Goal: Task Accomplishment & Management: Manage account settings

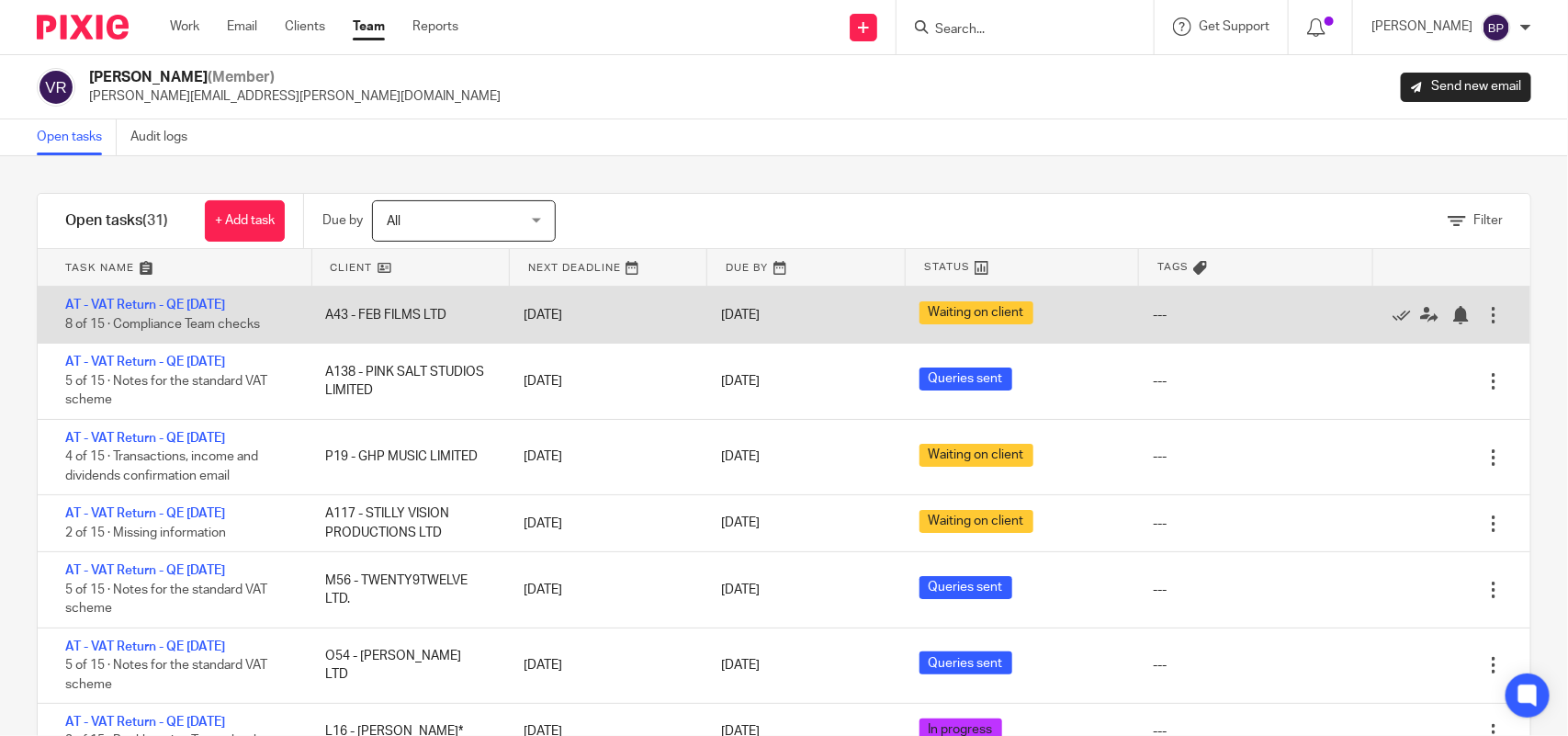
scroll to position [114, 0]
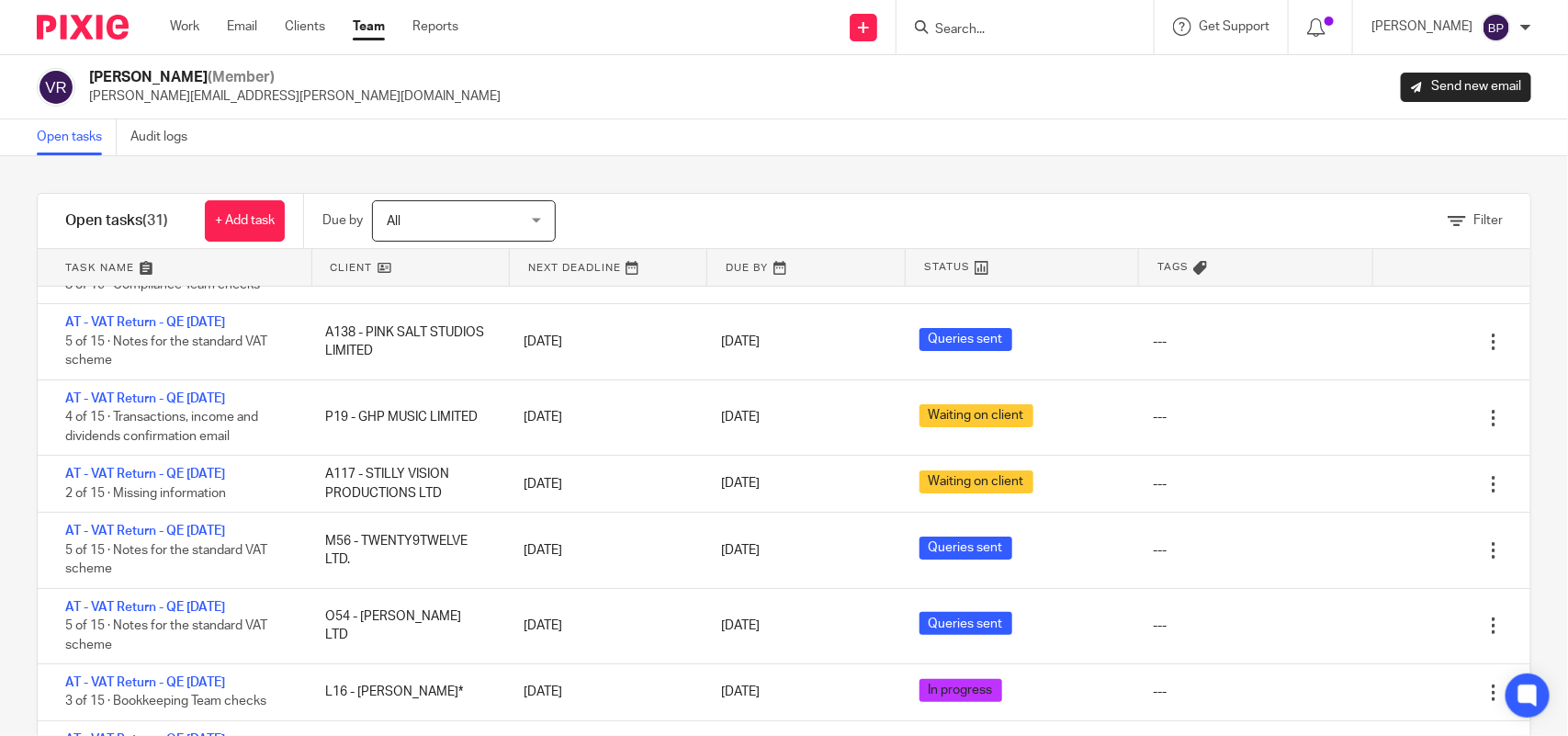
drag, startPoint x: 218, startPoint y: 531, endPoint x: 667, endPoint y: 166, distance: 578.6
click at [218, 529] on link "AT - VAT Return - QE [DATE]" at bounding box center [145, 531] width 159 height 13
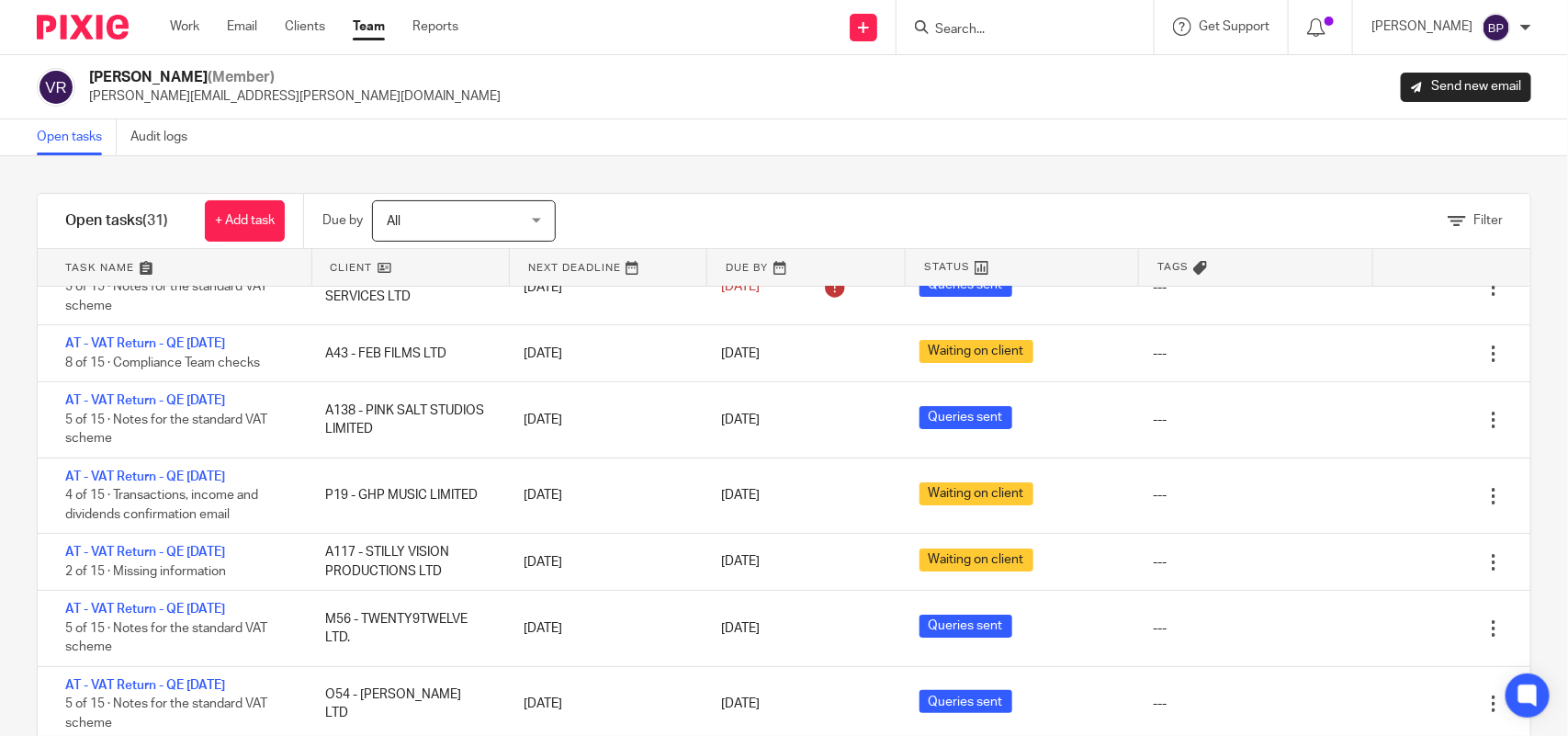
scroll to position [0, 0]
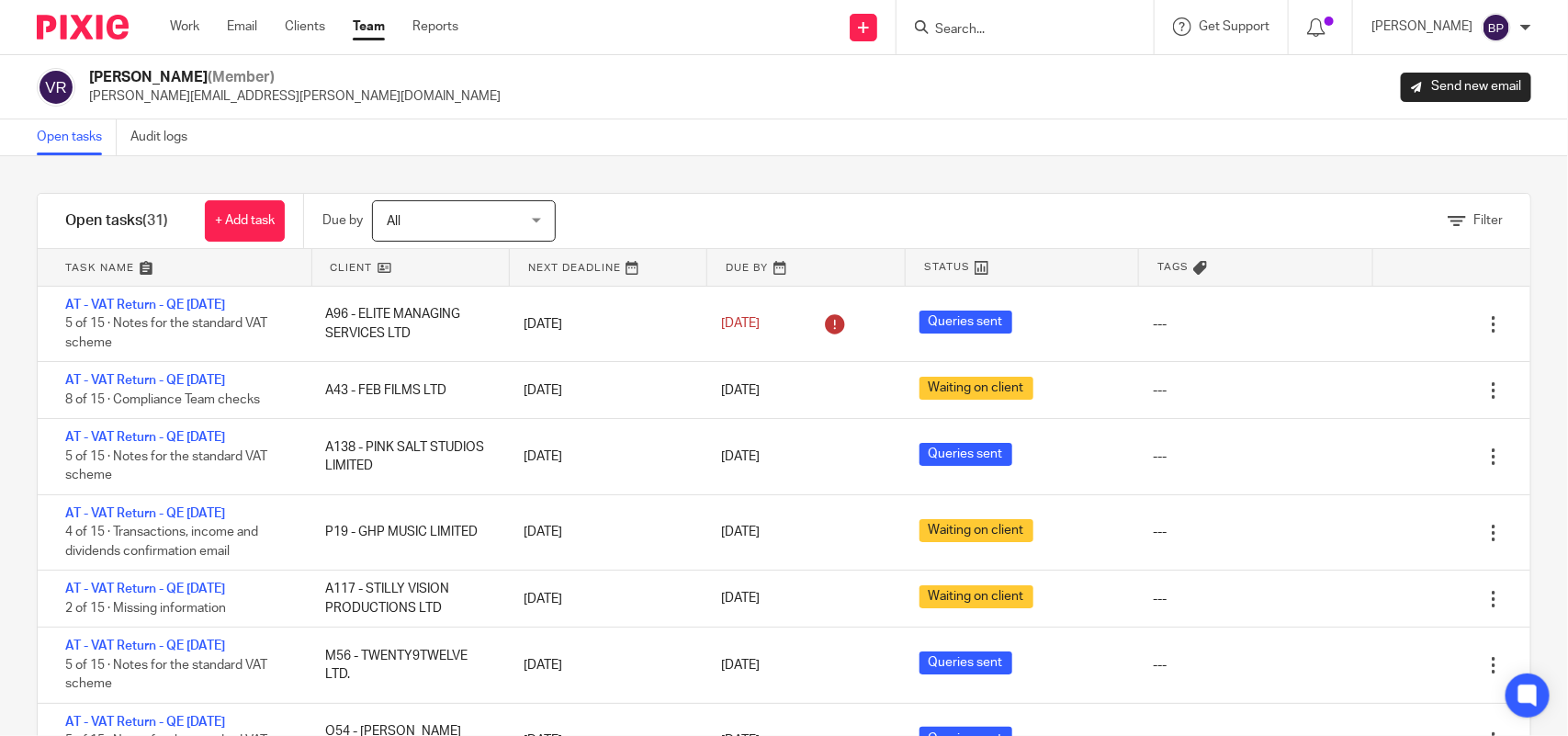
click at [88, 140] on link "Open tasks" at bounding box center [76, 137] width 80 height 36
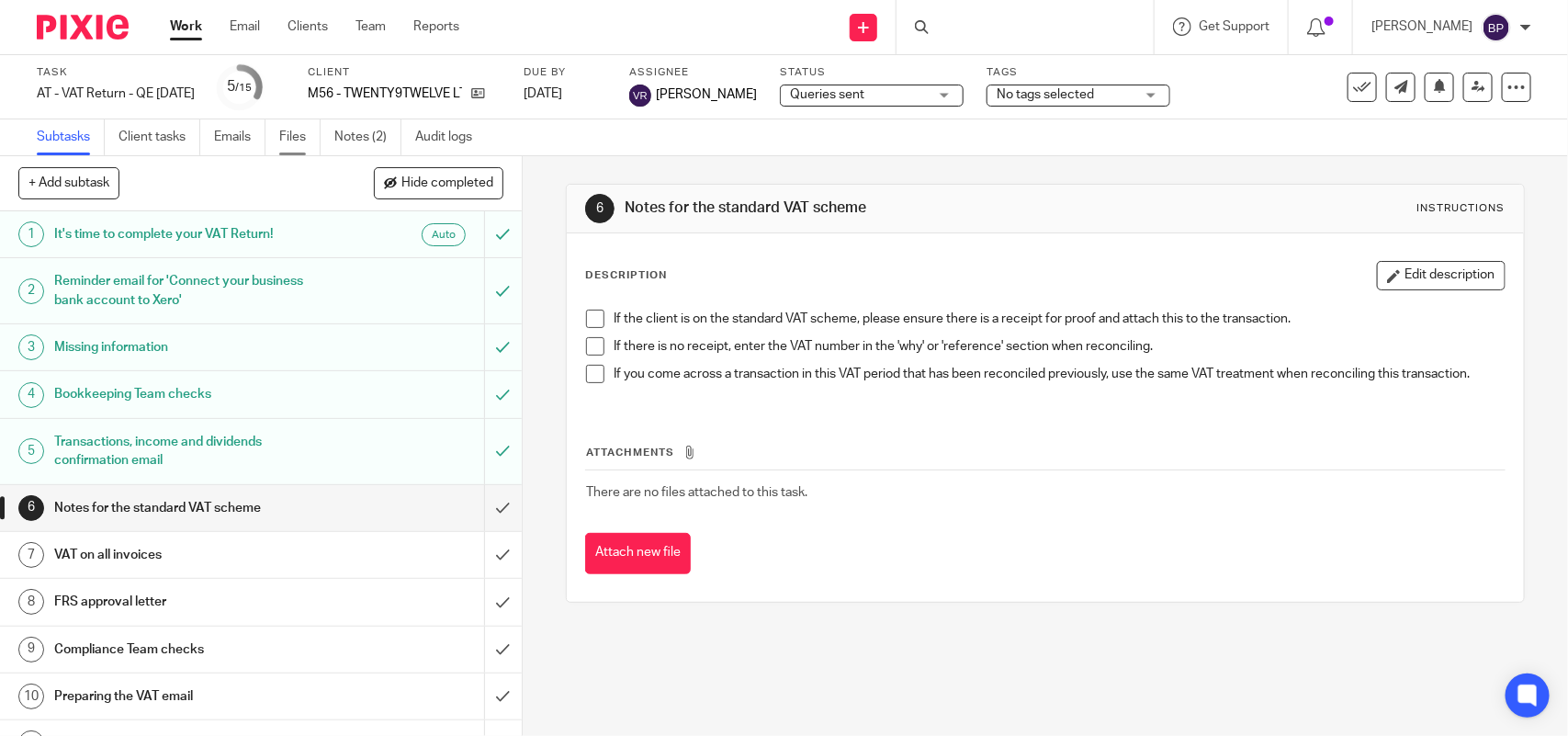
click at [306, 136] on link "Files" at bounding box center [300, 137] width 41 height 36
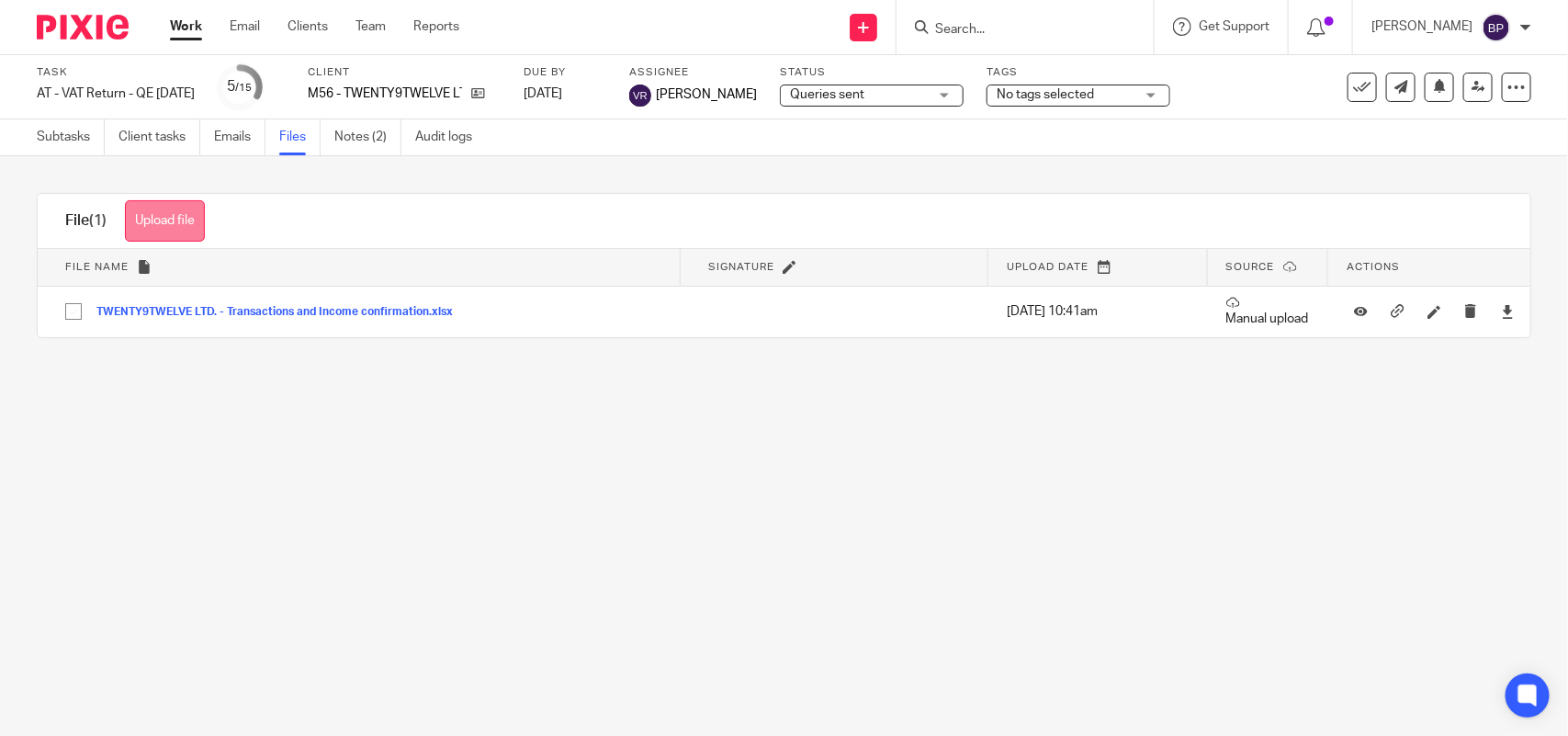
click at [181, 225] on button "Upload file" at bounding box center [164, 221] width 80 height 41
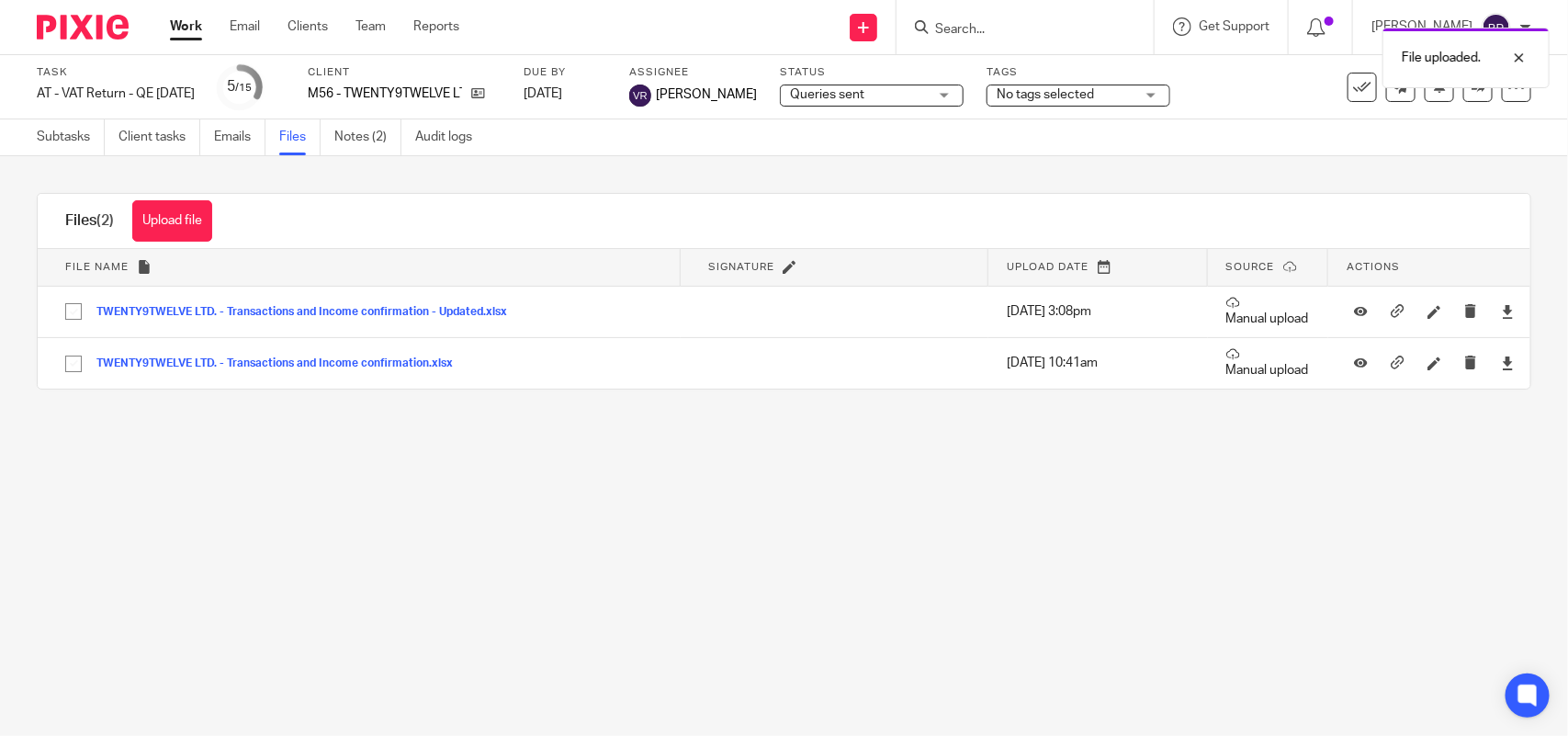
click at [868, 85] on div "File uploaded." at bounding box center [1167, 53] width 766 height 69
click at [875, 94] on span "Queries sent" at bounding box center [858, 95] width 138 height 20
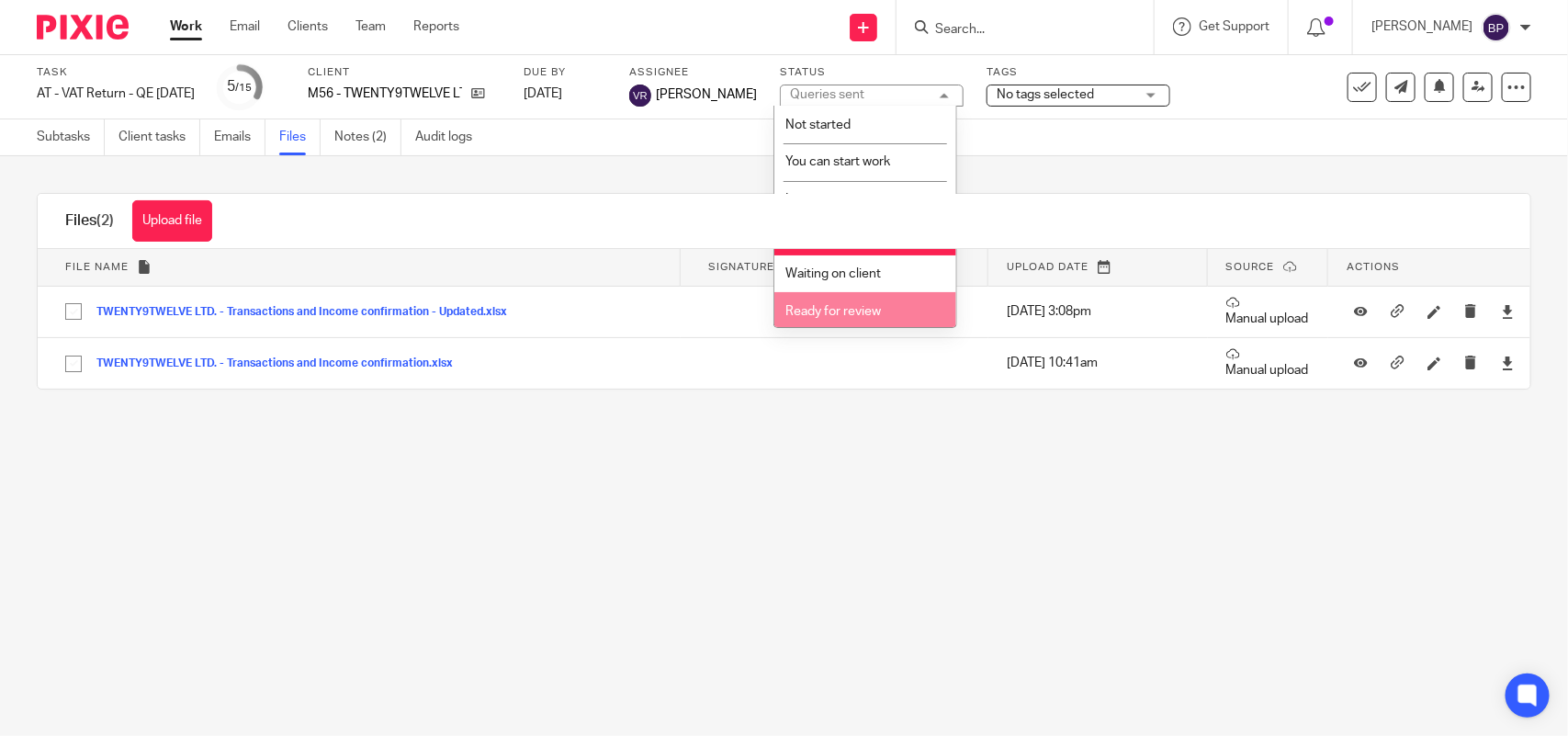
drag, startPoint x: 848, startPoint y: 298, endPoint x: 850, endPoint y: 263, distance: 35.1
click at [848, 296] on li "Ready for review" at bounding box center [866, 310] width 182 height 38
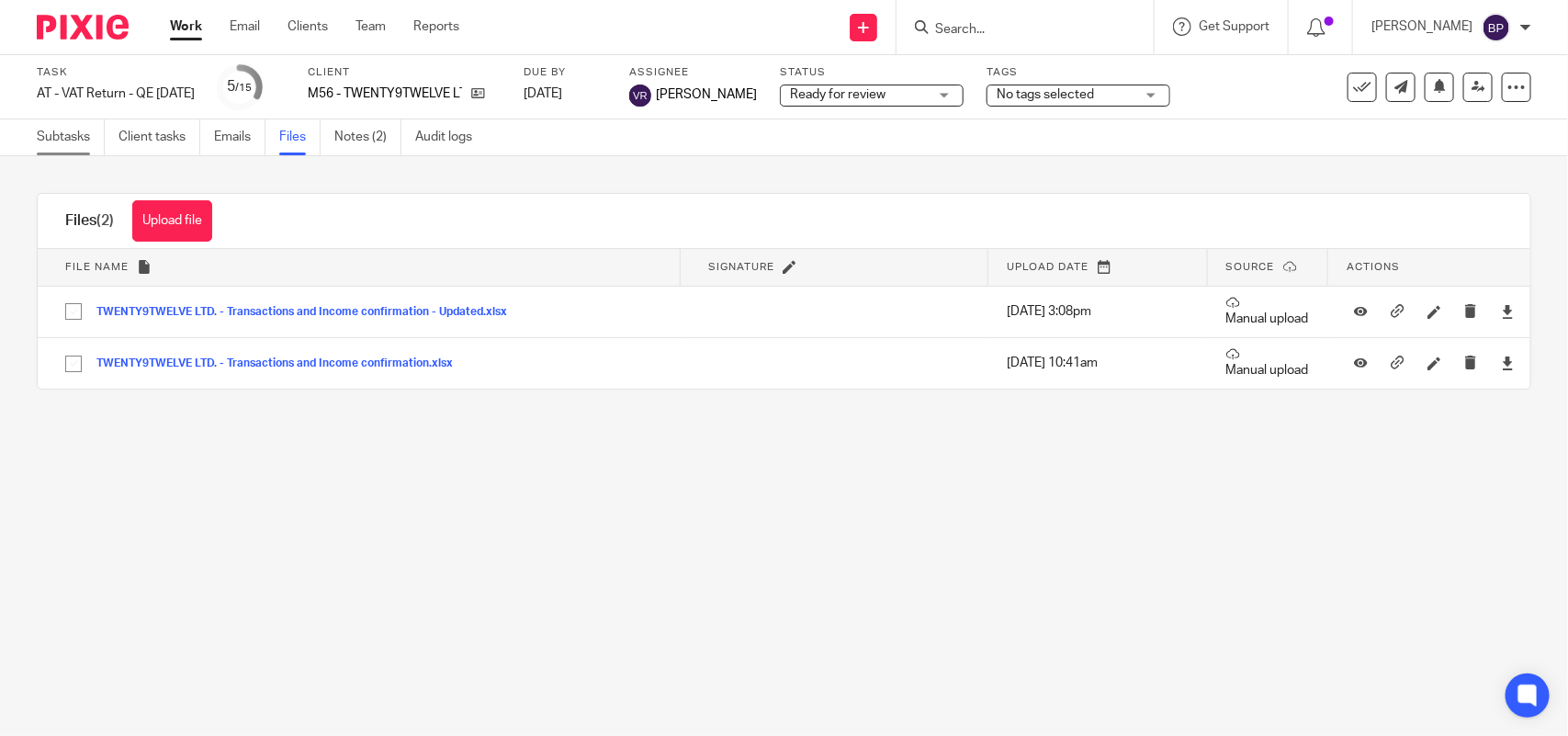
click at [53, 139] on link "Subtasks" at bounding box center [70, 137] width 68 height 36
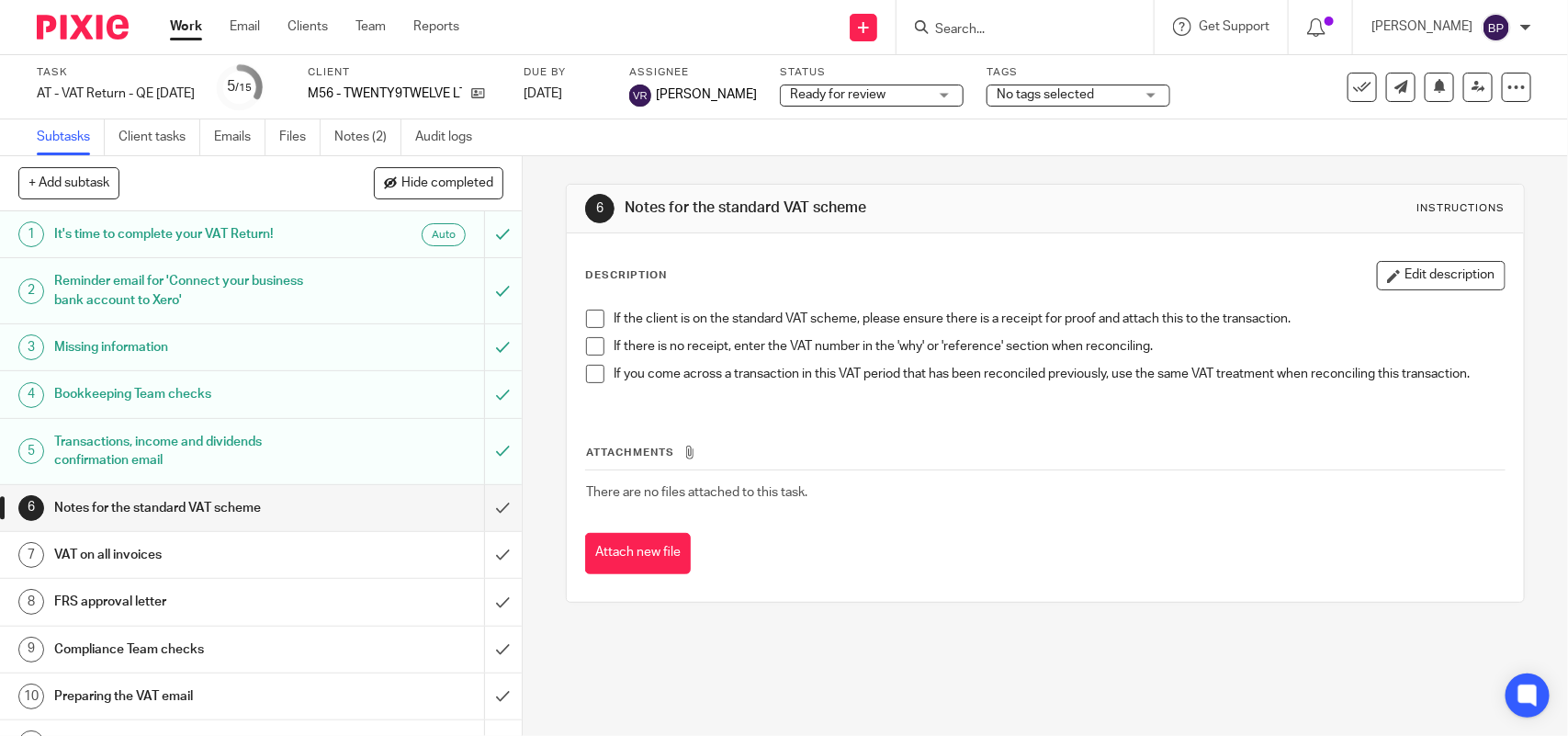
drag, startPoint x: 588, startPoint y: 313, endPoint x: 591, endPoint y: 341, distance: 28.2
click at [588, 314] on span at bounding box center [596, 319] width 19 height 19
click at [590, 352] on span at bounding box center [596, 346] width 19 height 19
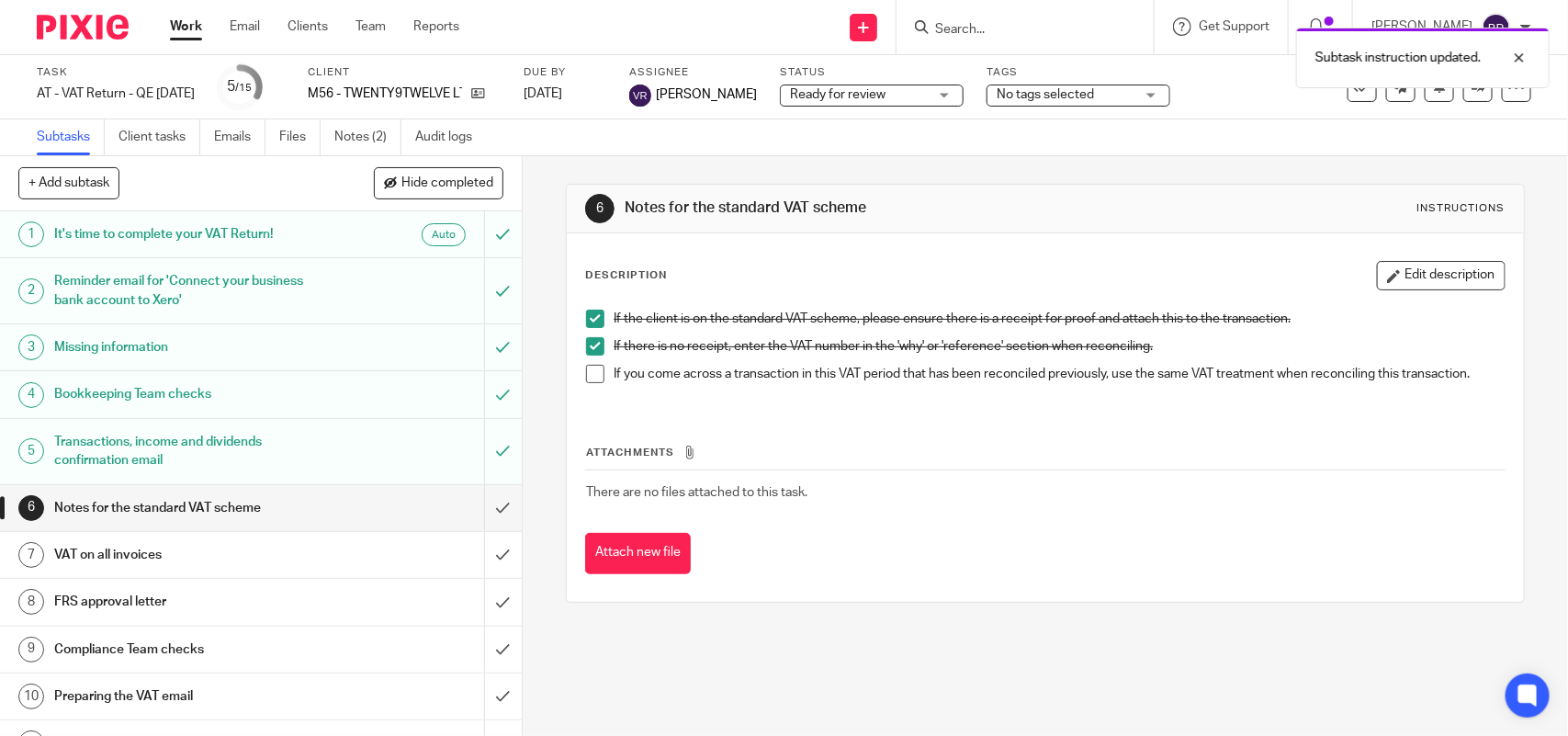
click at [590, 375] on span at bounding box center [596, 374] width 19 height 19
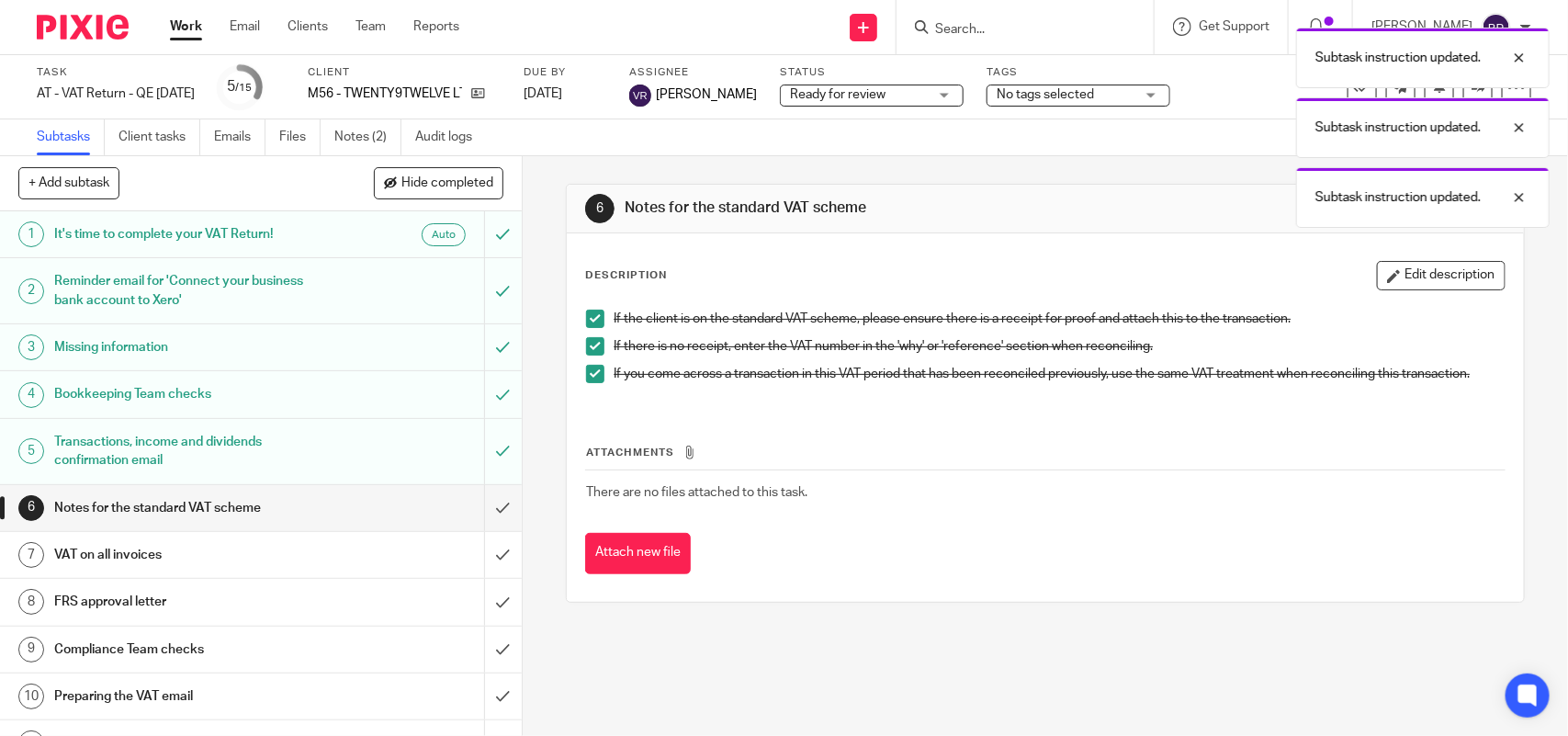
scroll to position [114, 0]
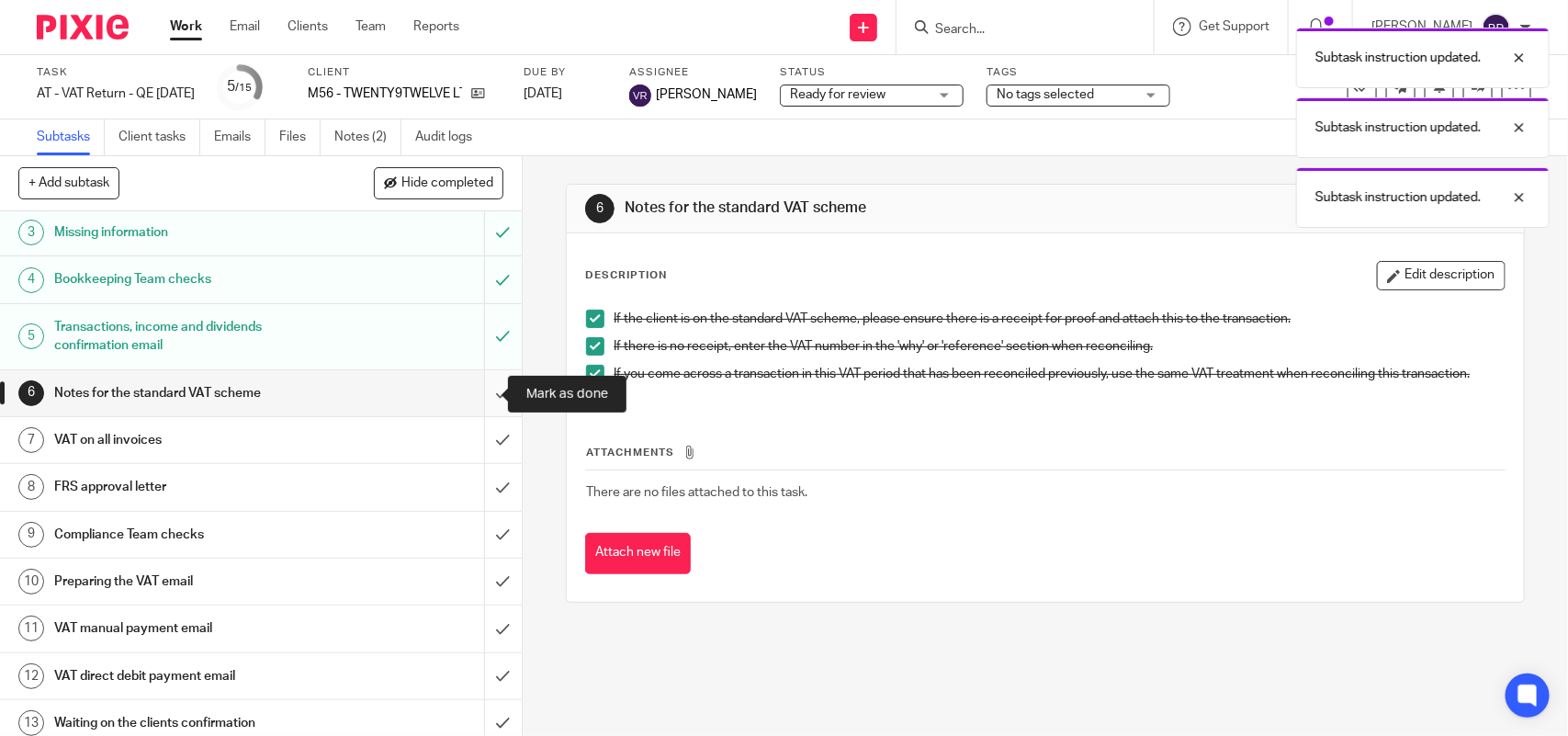
click at [474, 393] on input "submit" at bounding box center [261, 393] width 521 height 46
click at [482, 432] on input "submit" at bounding box center [261, 440] width 521 height 46
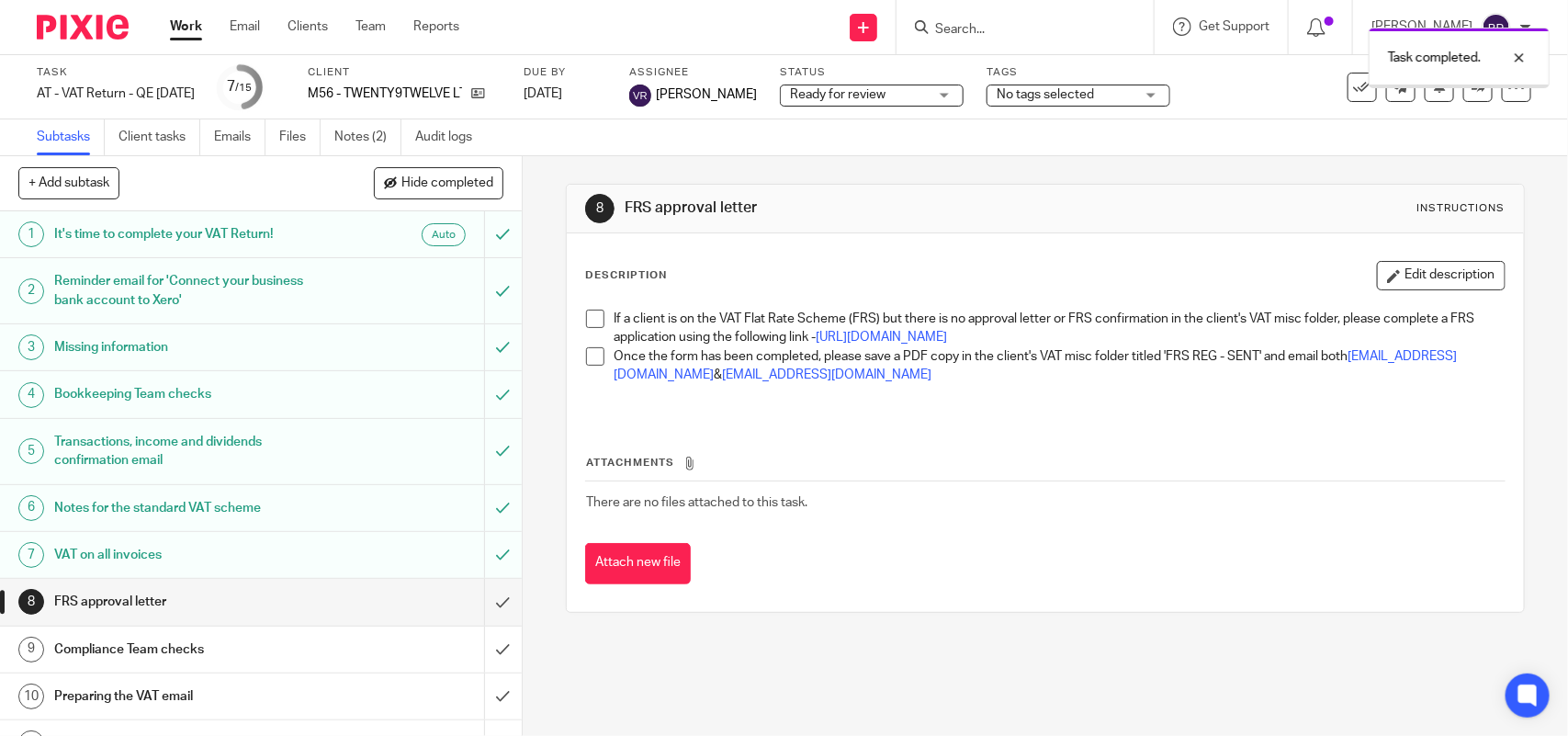
scroll to position [230, 0]
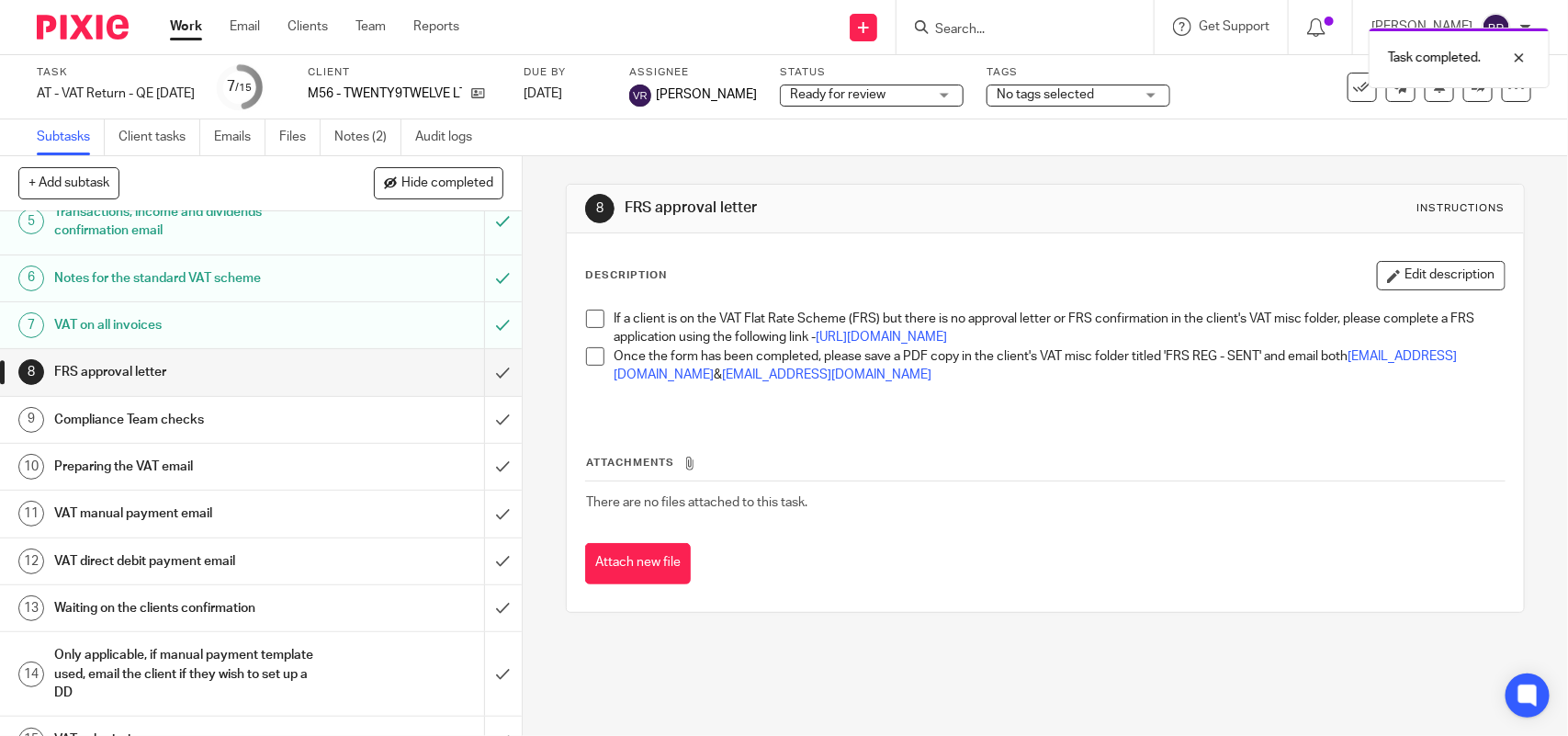
click at [577, 314] on div "If a client is on the VAT Flat Rate Scheme (FRS) but there is no approval lette…" at bounding box center [1045, 357] width 936 height 115
click at [590, 318] on span at bounding box center [596, 319] width 19 height 19
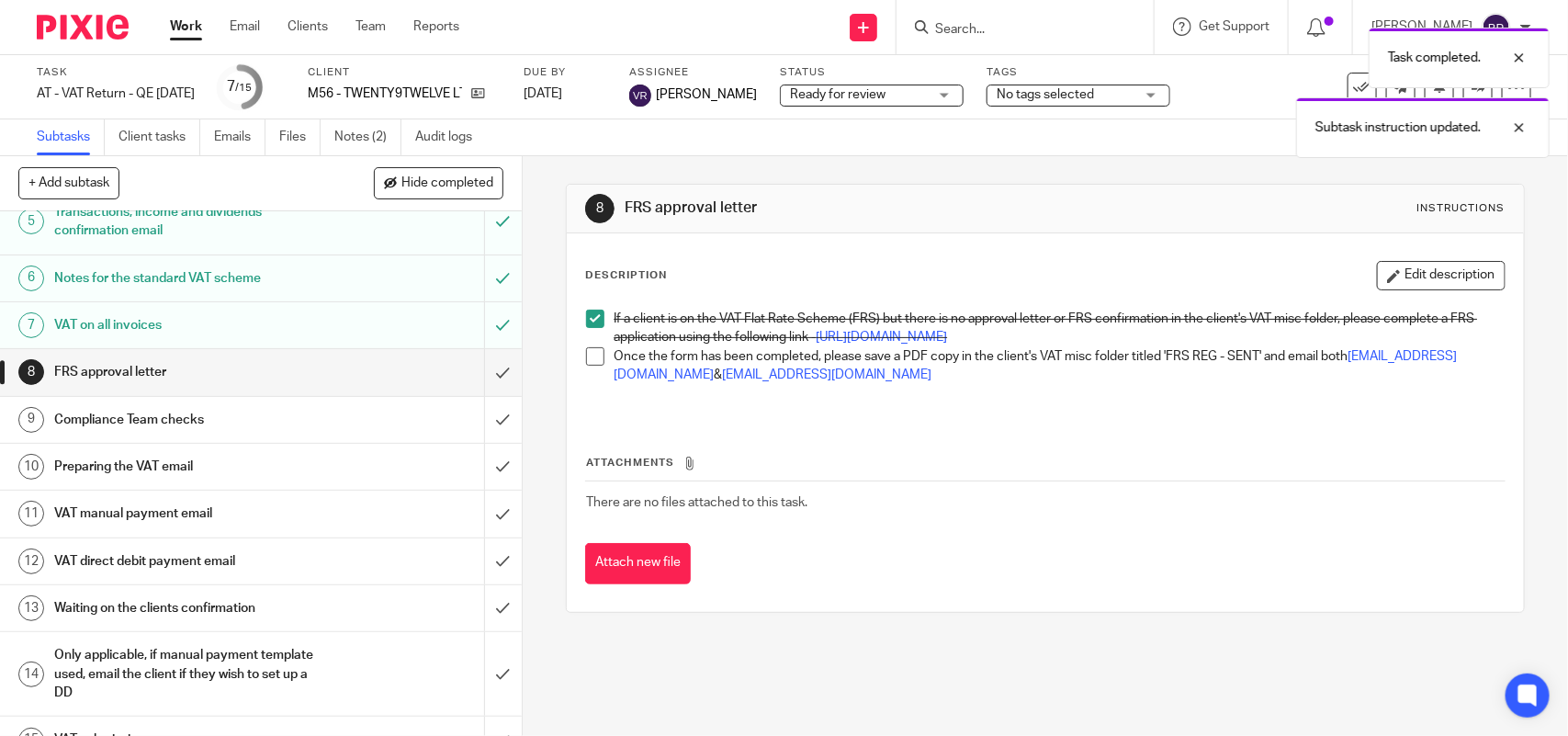
click at [588, 366] on span at bounding box center [596, 356] width 19 height 19
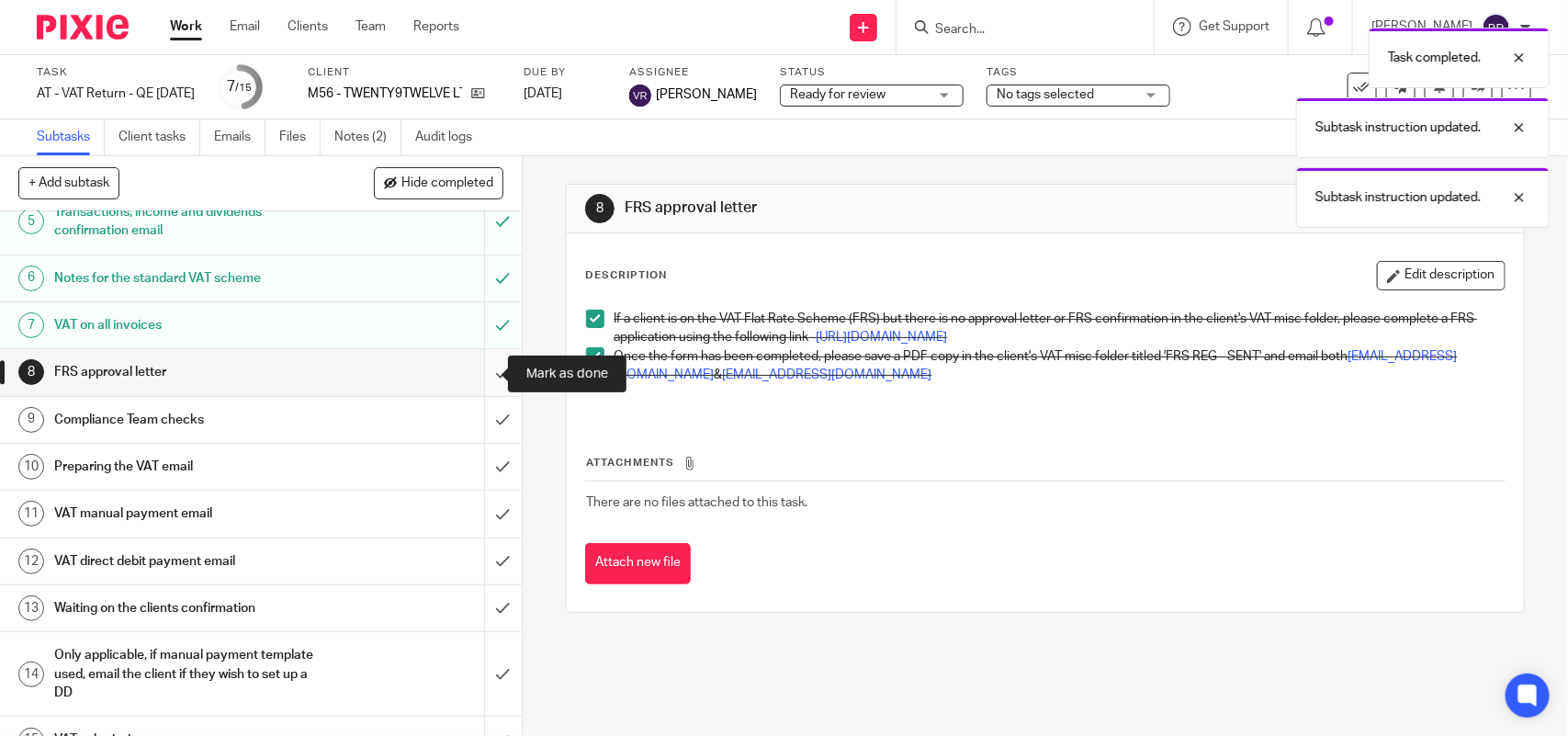
click at [478, 372] on input "submit" at bounding box center [261, 371] width 521 height 46
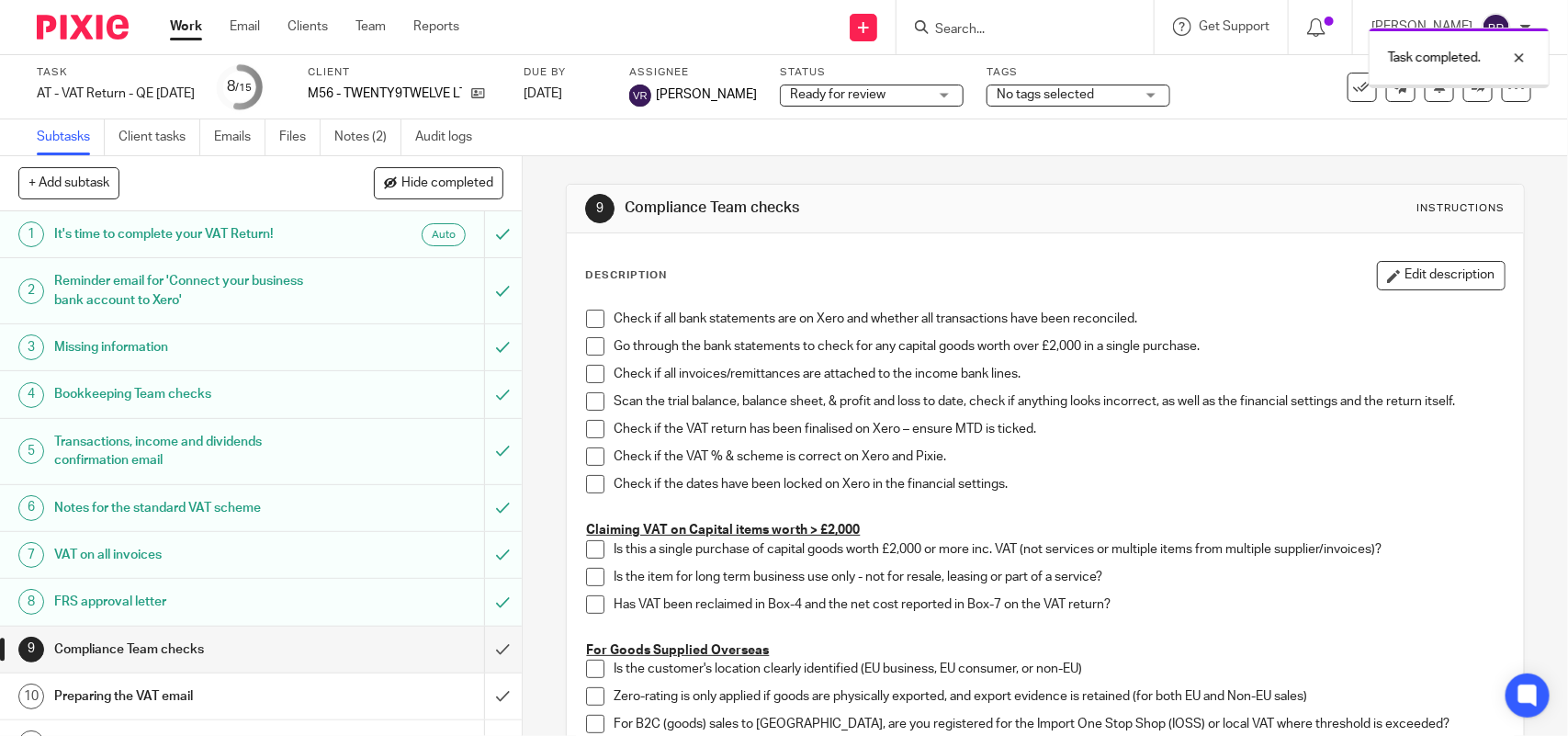
scroll to position [230, 0]
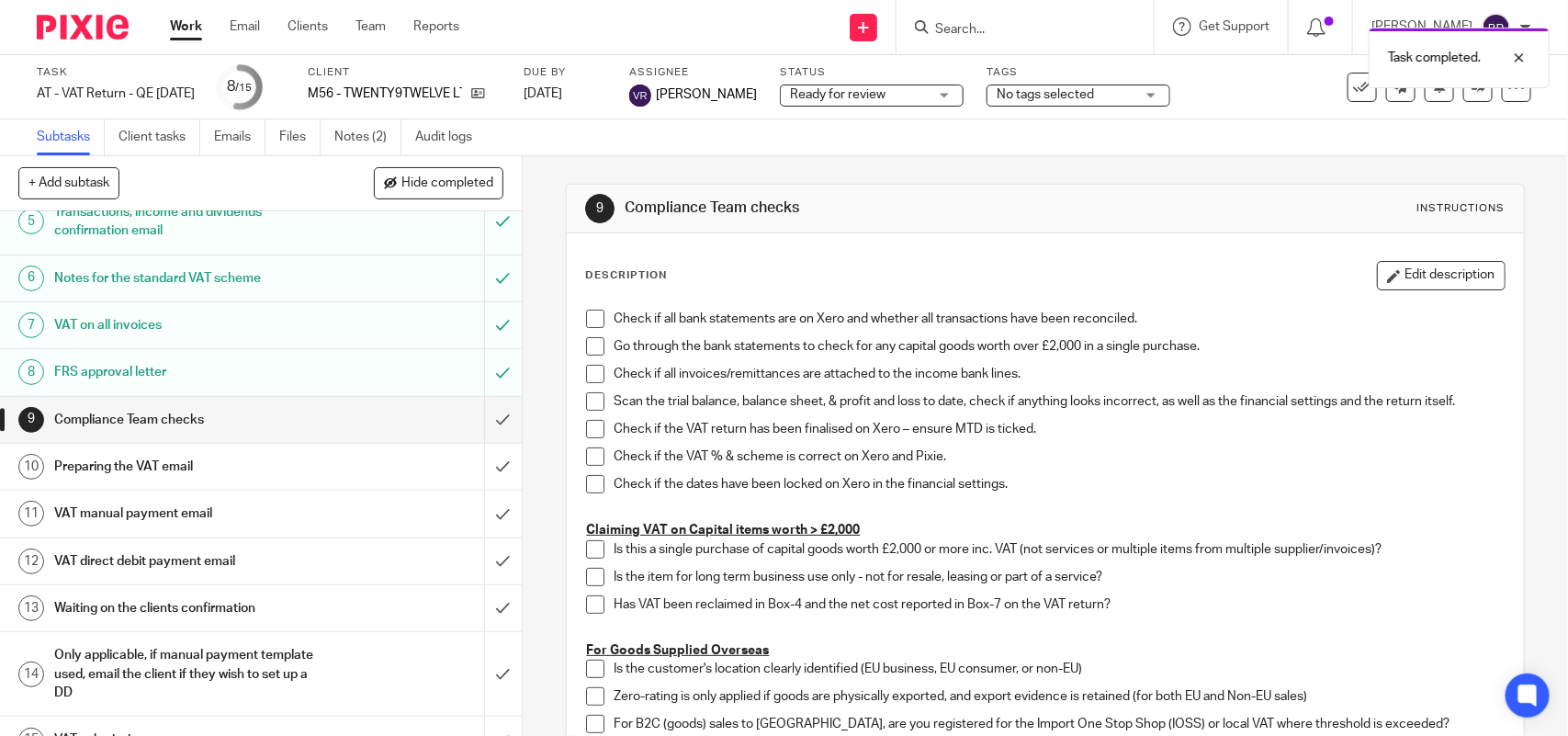
click at [586, 317] on span at bounding box center [596, 319] width 19 height 19
click at [586, 318] on span at bounding box center [596, 319] width 19 height 19
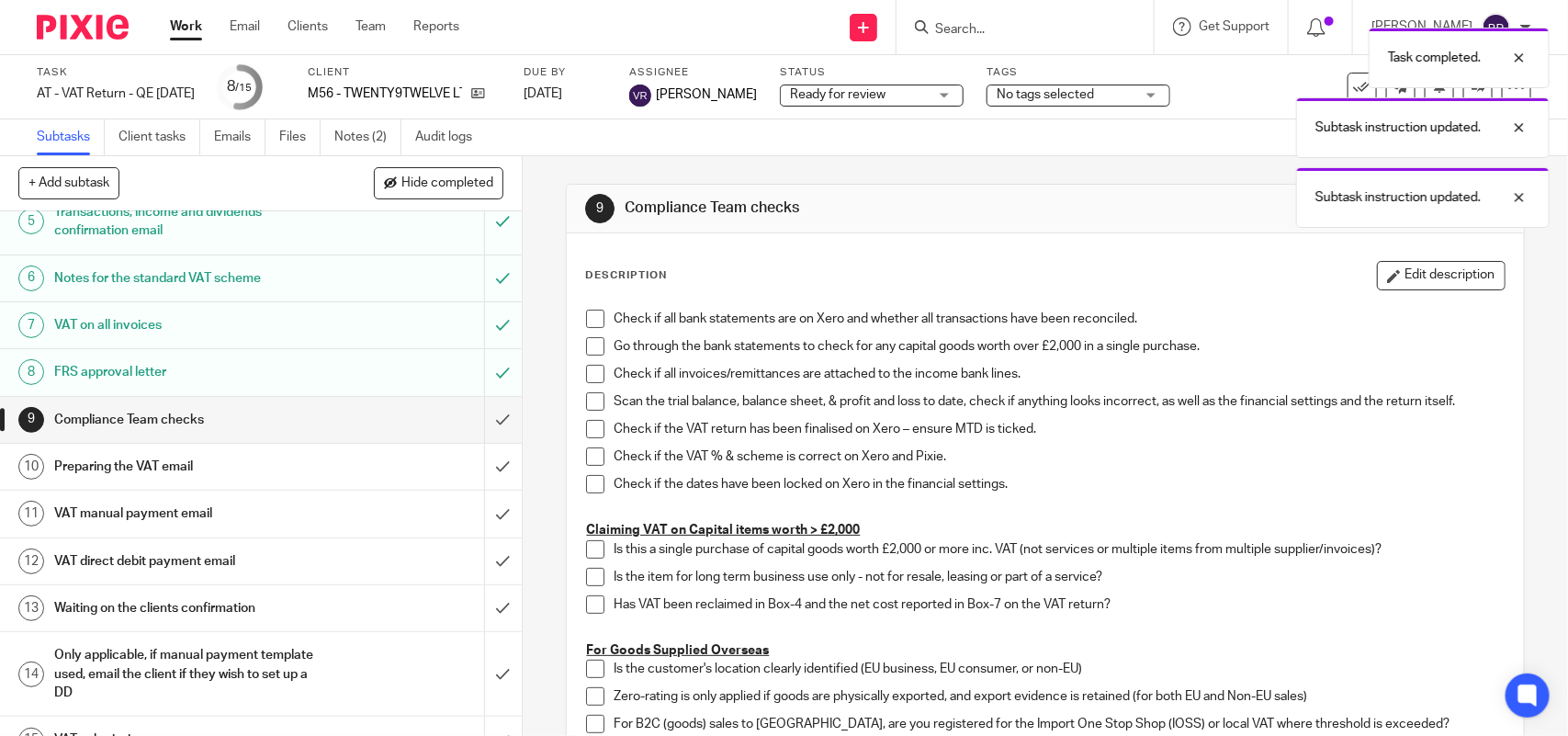
scroll to position [0, 0]
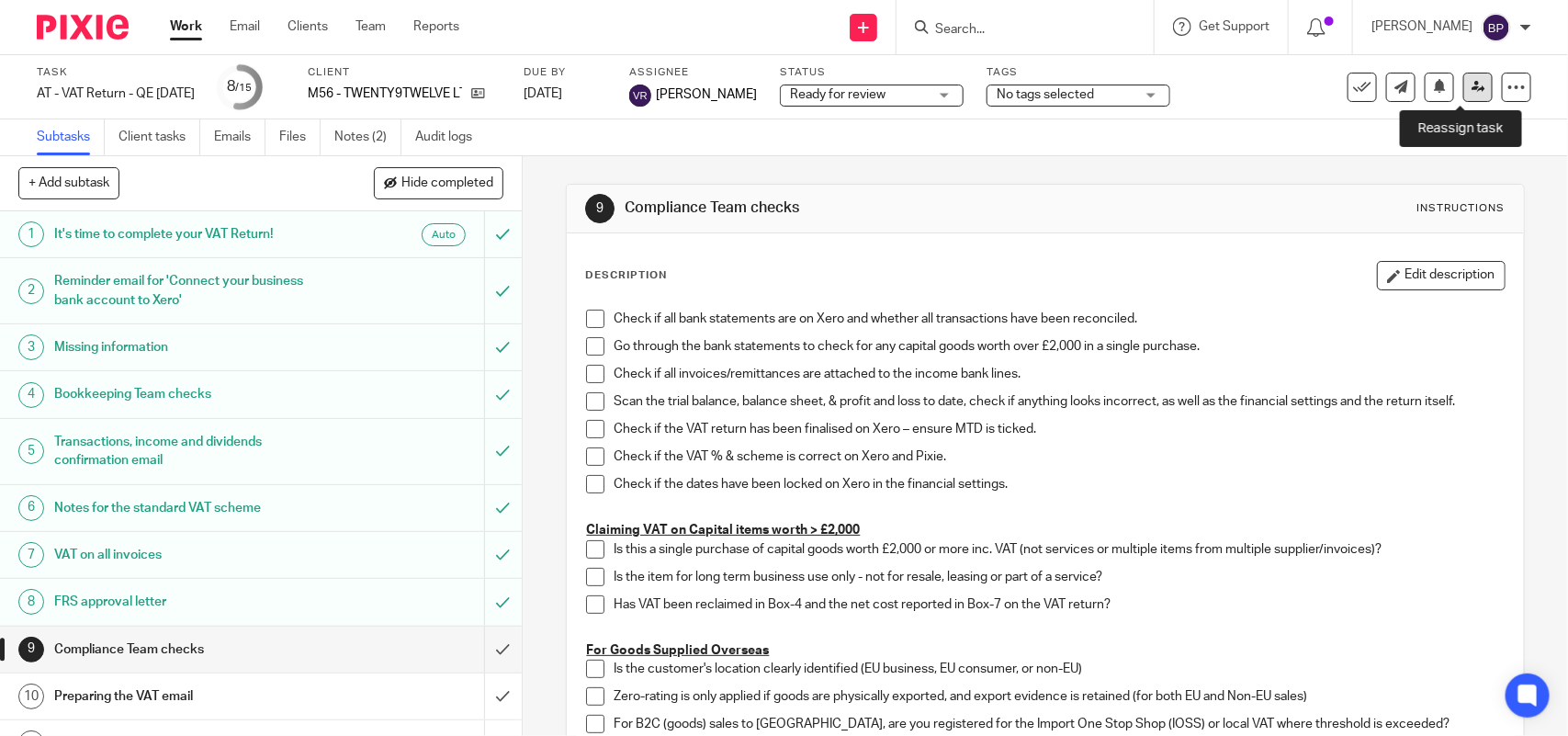
click at [1471, 85] on icon at bounding box center [1478, 86] width 14 height 14
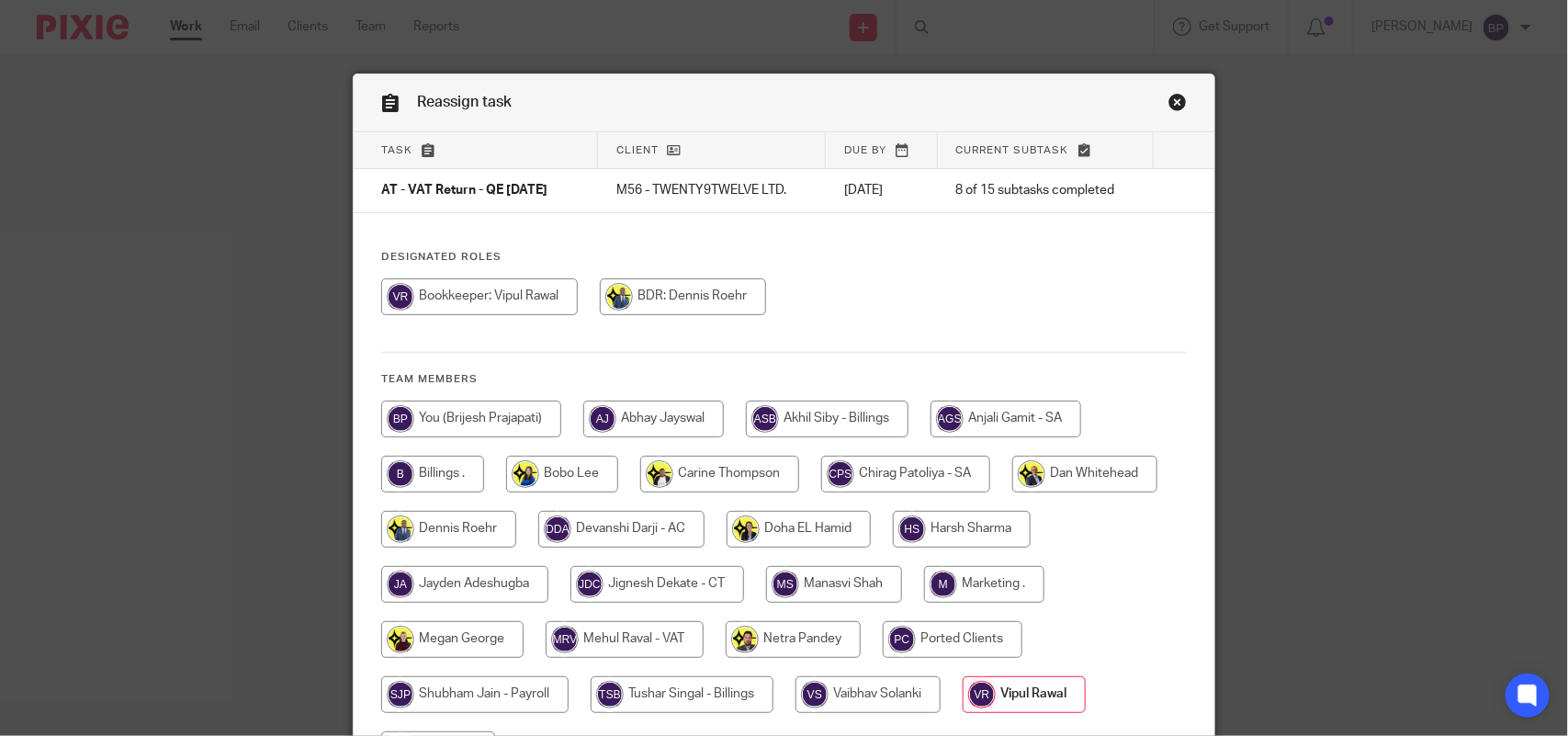
scroll to position [203, 0]
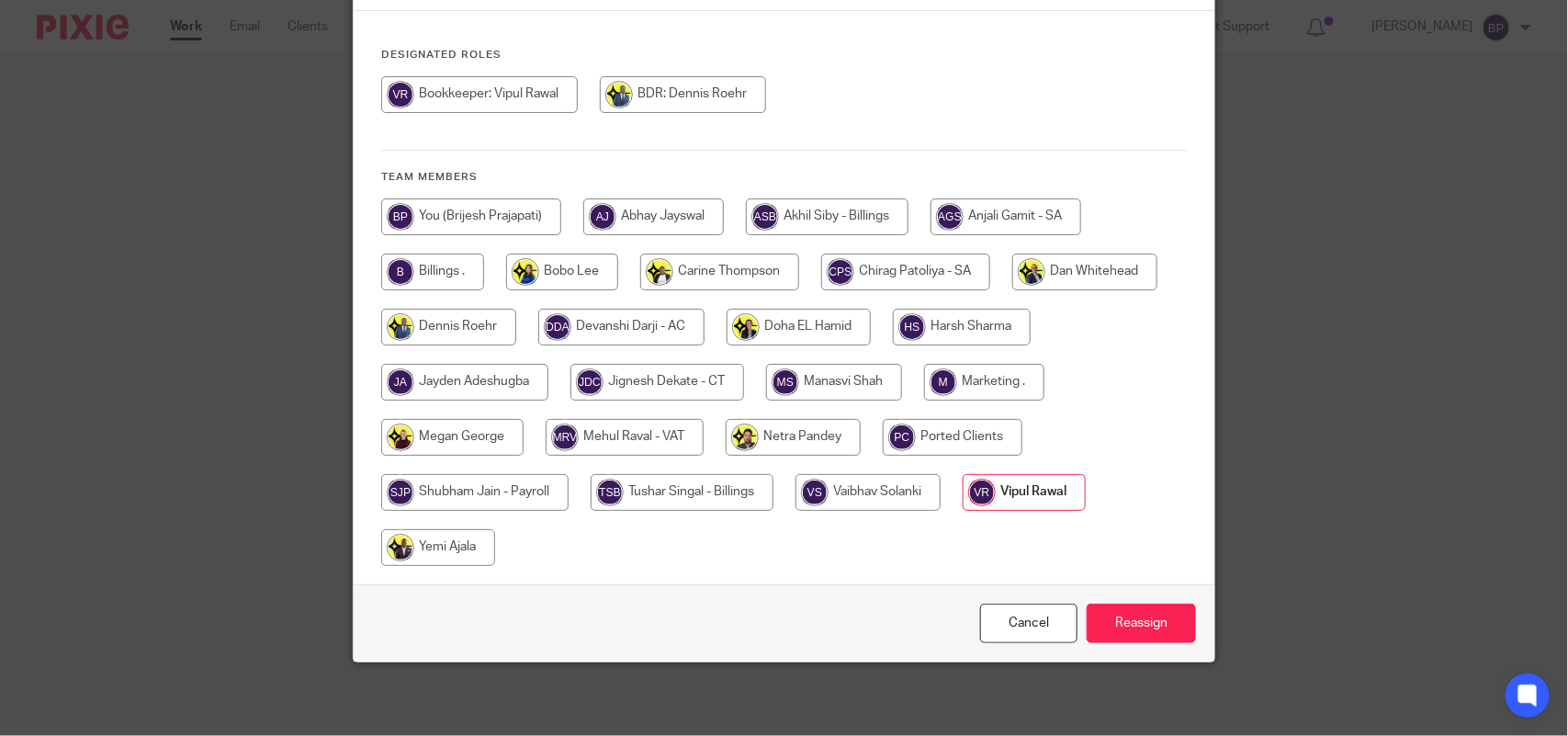
click at [584, 425] on input "radio" at bounding box center [625, 437] width 158 height 37
radio input "true"
click at [1139, 616] on input "Reassign" at bounding box center [1141, 623] width 110 height 39
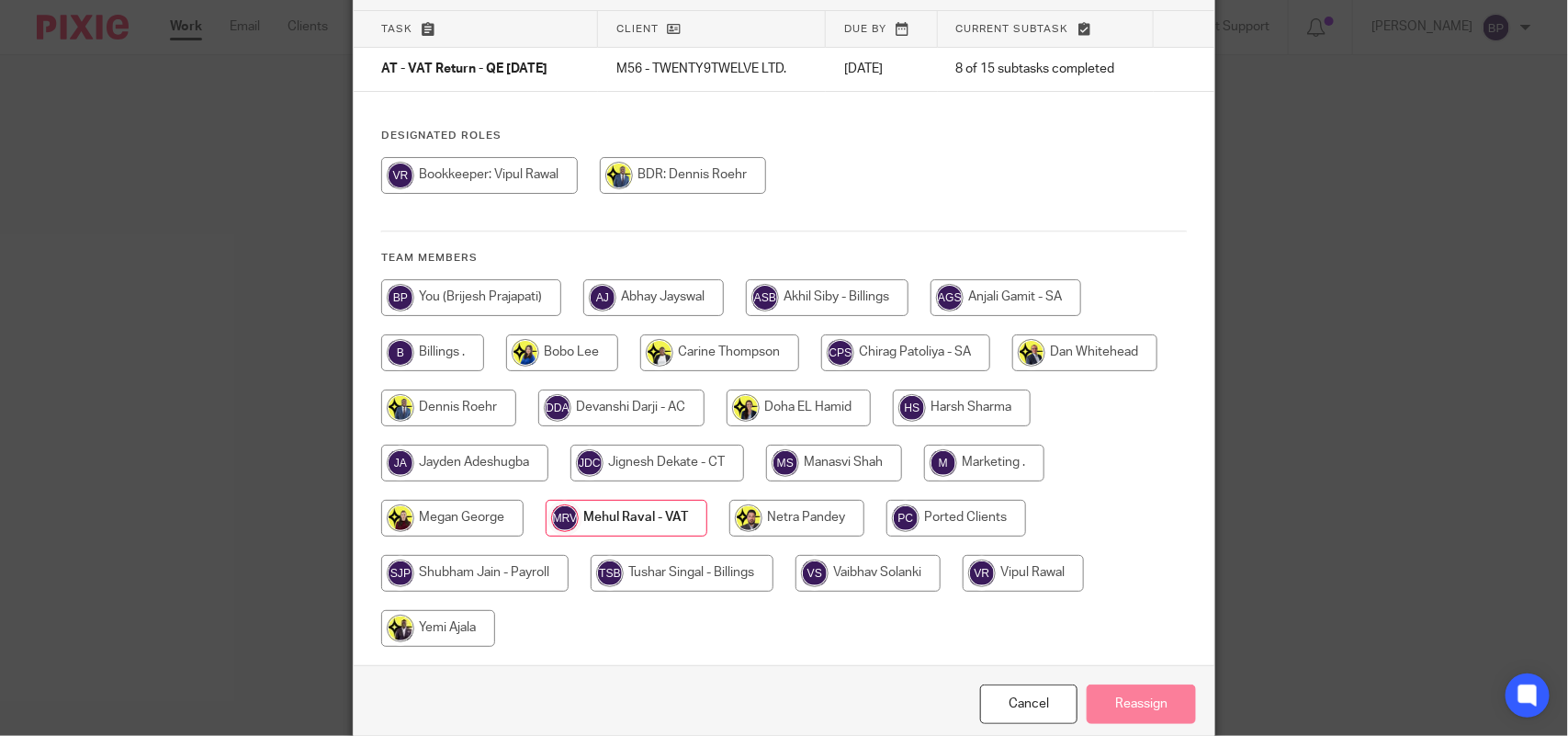
scroll to position [0, 0]
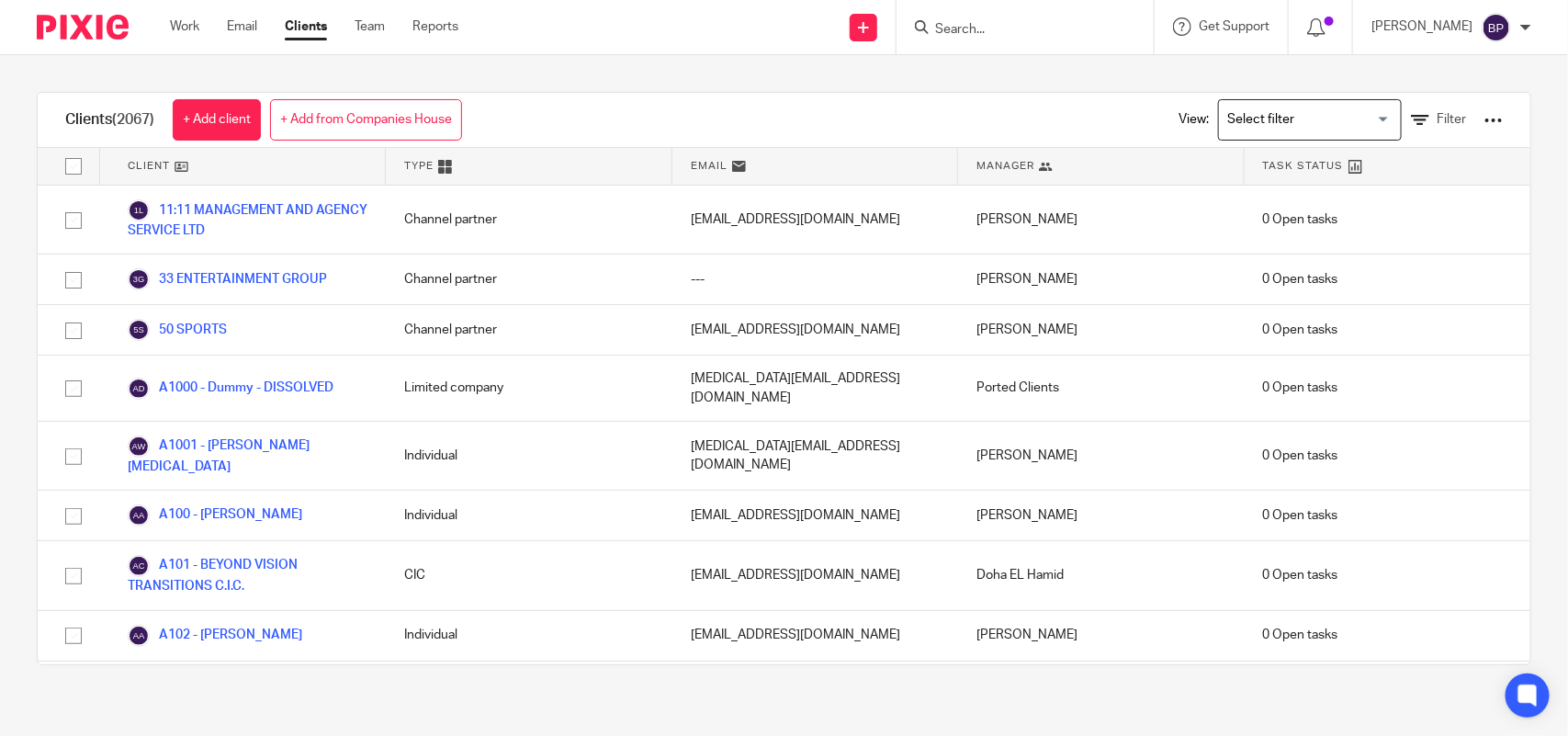
click at [1054, 35] on input "Search" at bounding box center [1016, 31] width 165 height 17
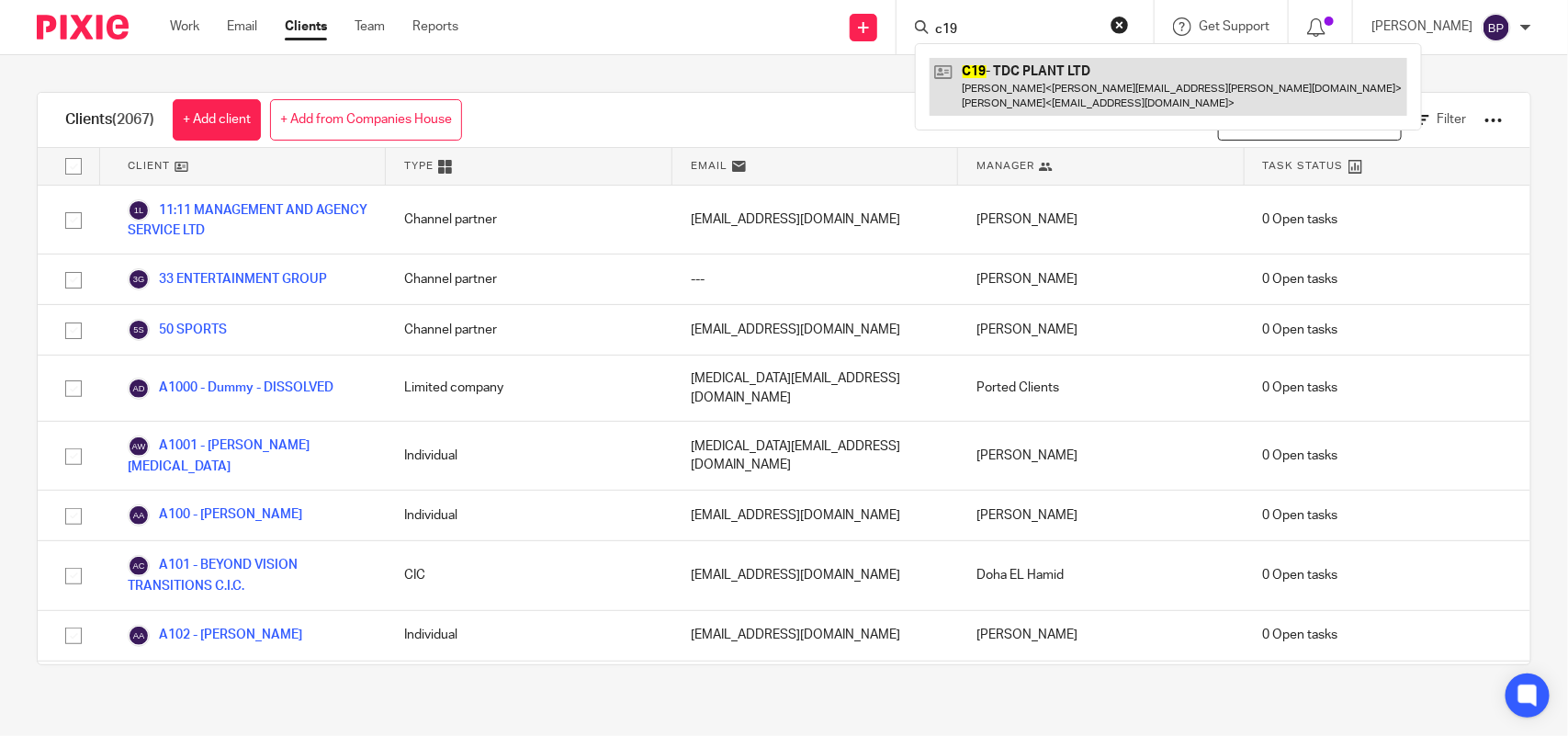
type input "c19"
click at [1057, 98] on link at bounding box center [1168, 86] width 477 height 57
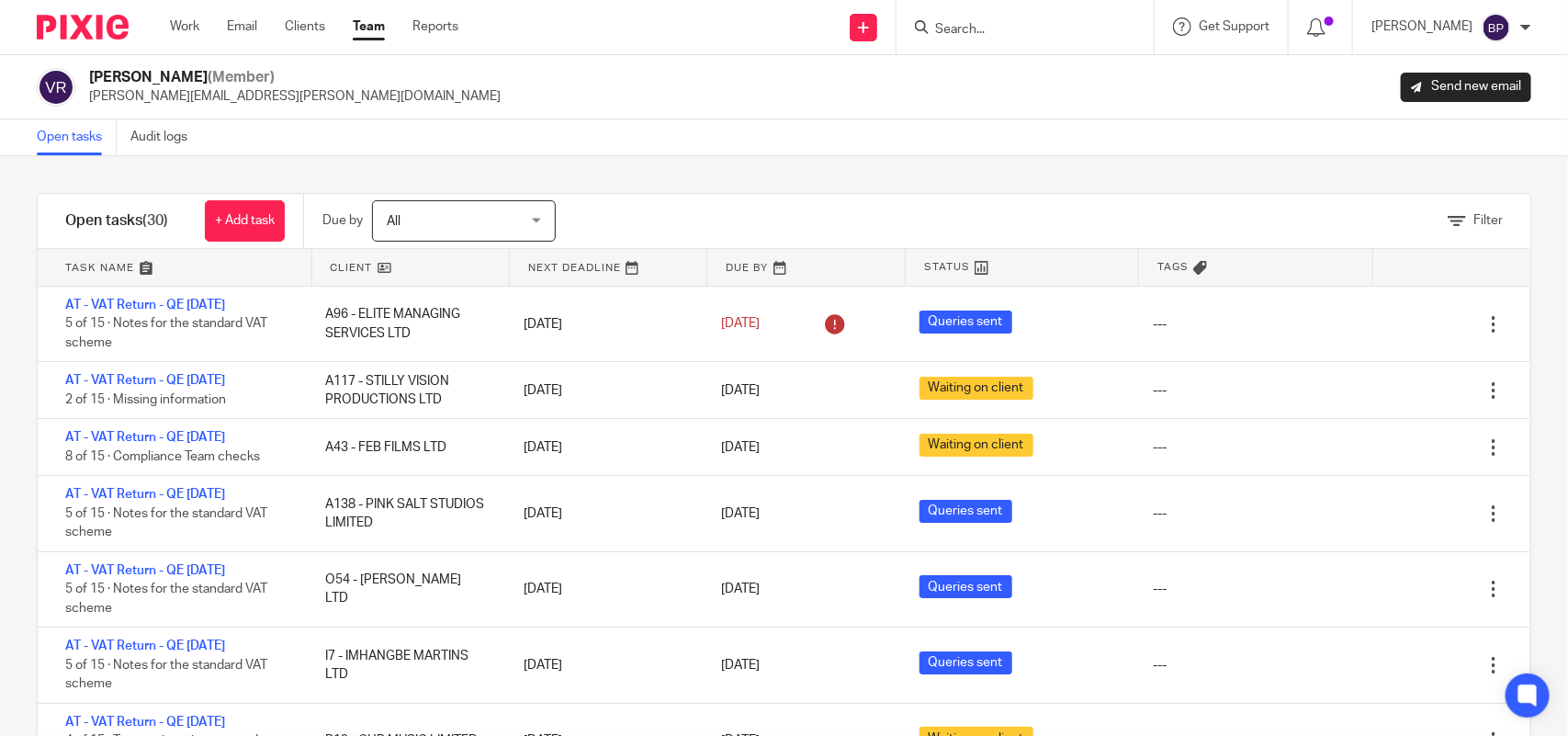
click at [710, 152] on div "Open tasks Audit logs" at bounding box center [784, 137] width 1568 height 37
click at [666, 179] on div "Filter tasks Only show tasks matching all of these conditions 1 Client name Is …" at bounding box center [784, 446] width 1568 height 579
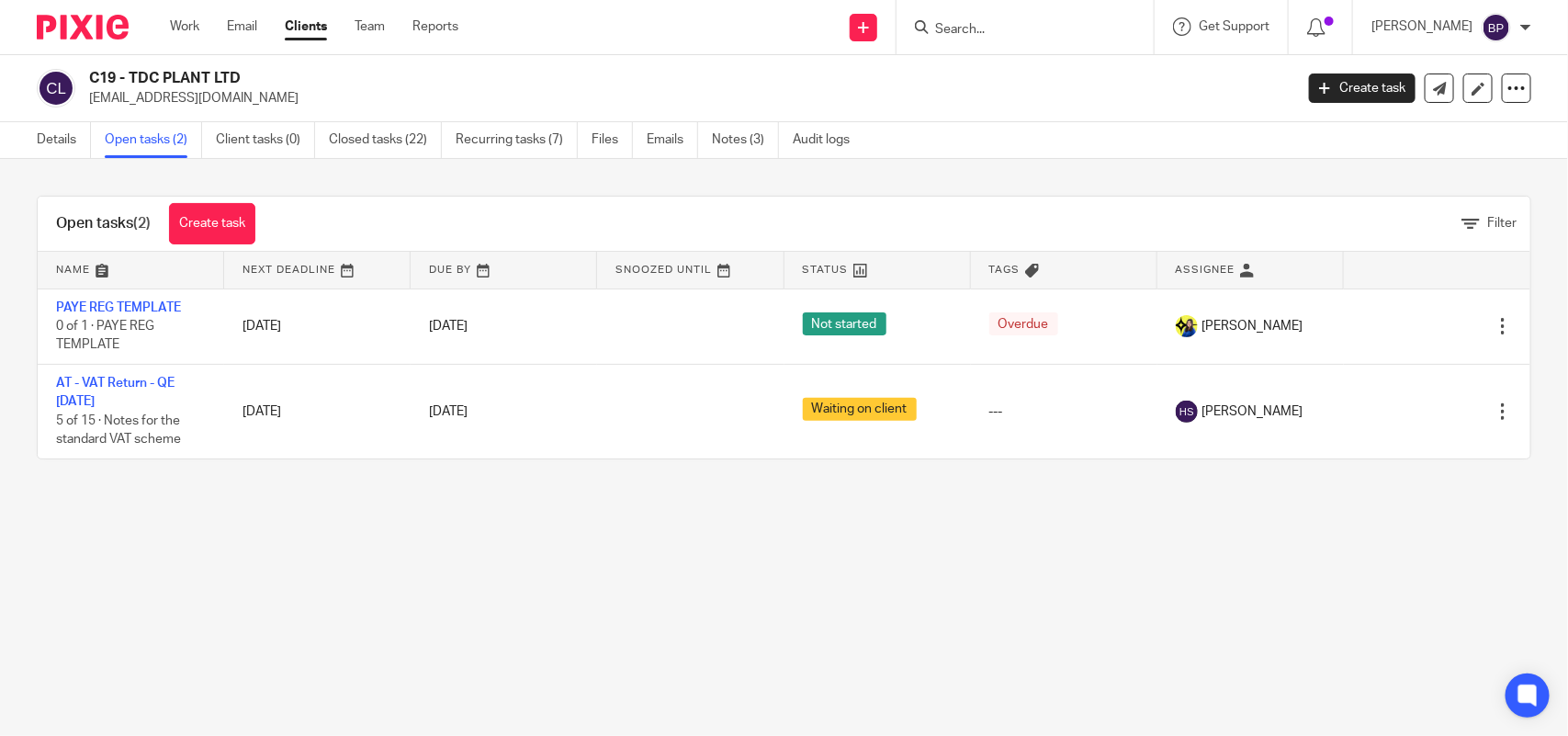
click at [744, 646] on main "C19 - TDC PLANT LTD [EMAIL_ADDRESS][DOMAIN_NAME] Create task Update from Compan…" at bounding box center [784, 368] width 1568 height 736
click at [1004, 133] on div "Details Open tasks (2) Client tasks (0) Closed tasks (22) Recurring tasks (7) F…" at bounding box center [784, 140] width 1568 height 37
click at [906, 579] on main "C19 - TDC PLANT LTD [EMAIL_ADDRESS][DOMAIN_NAME] Create task Update from Compan…" at bounding box center [784, 368] width 1568 height 736
click at [957, 30] on input "Search" at bounding box center [1016, 31] width 165 height 17
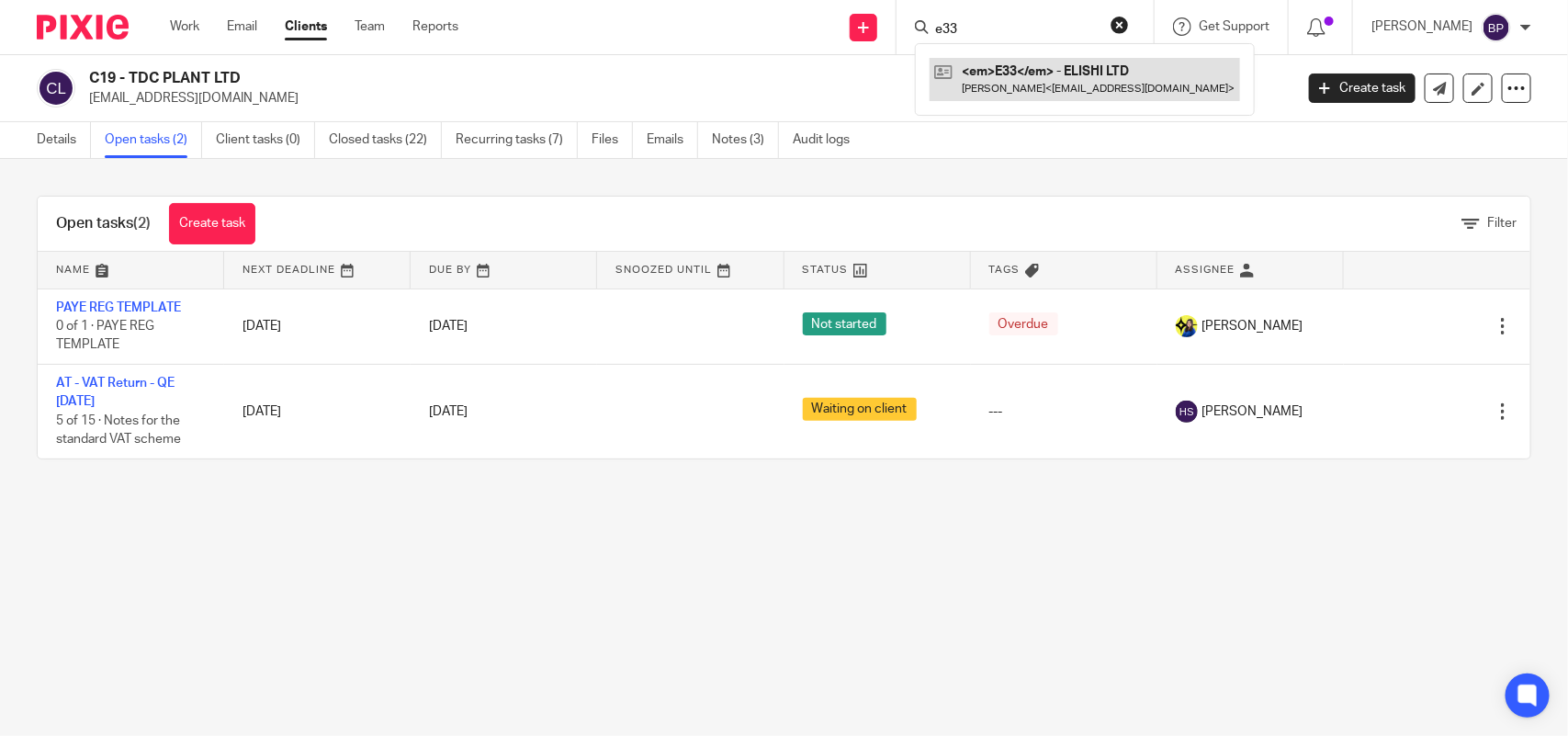
type input "e33"
click at [997, 76] on link at bounding box center [1084, 79] width 310 height 42
